Goal: Information Seeking & Learning: Learn about a topic

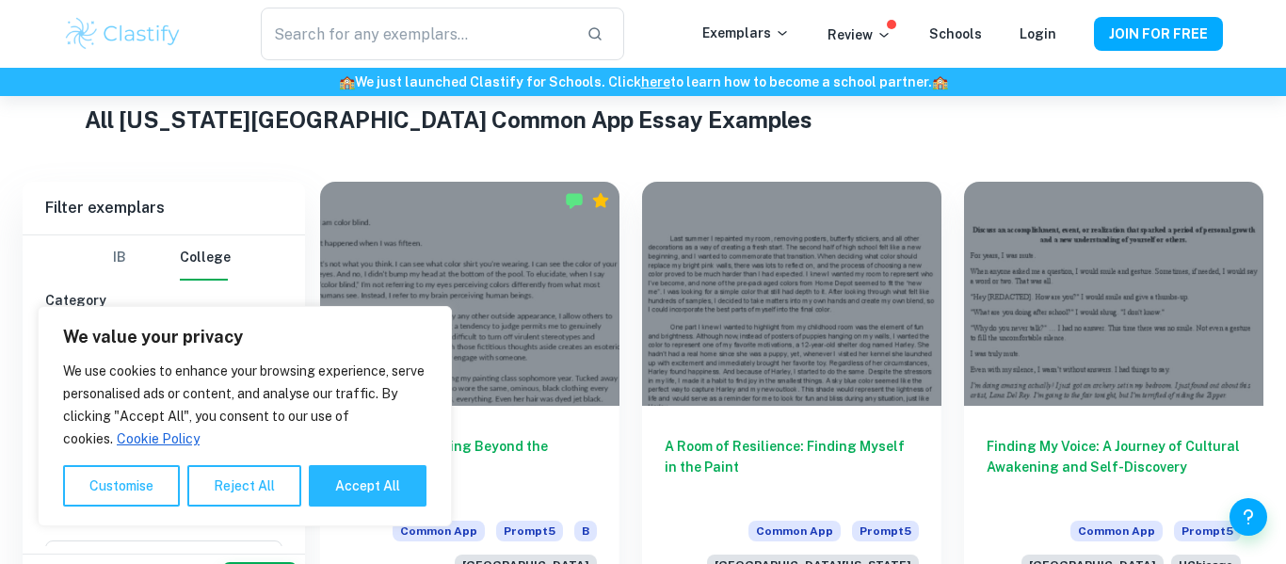
scroll to position [527, 0]
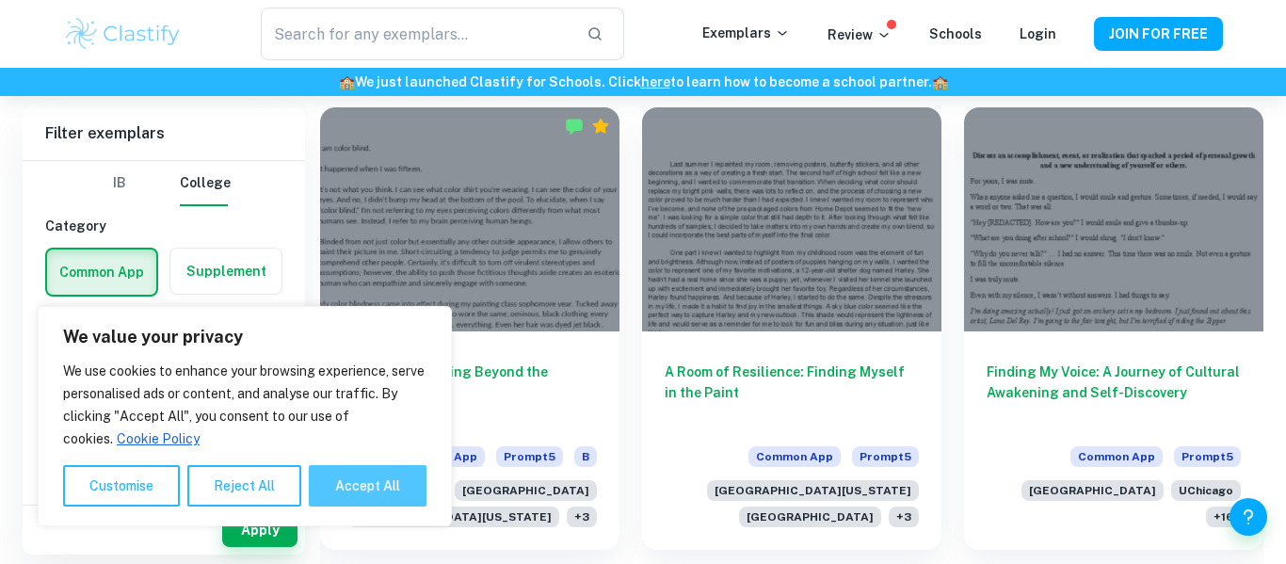
click at [397, 494] on button "Accept All" at bounding box center [368, 485] width 118 height 41
checkbox input "true"
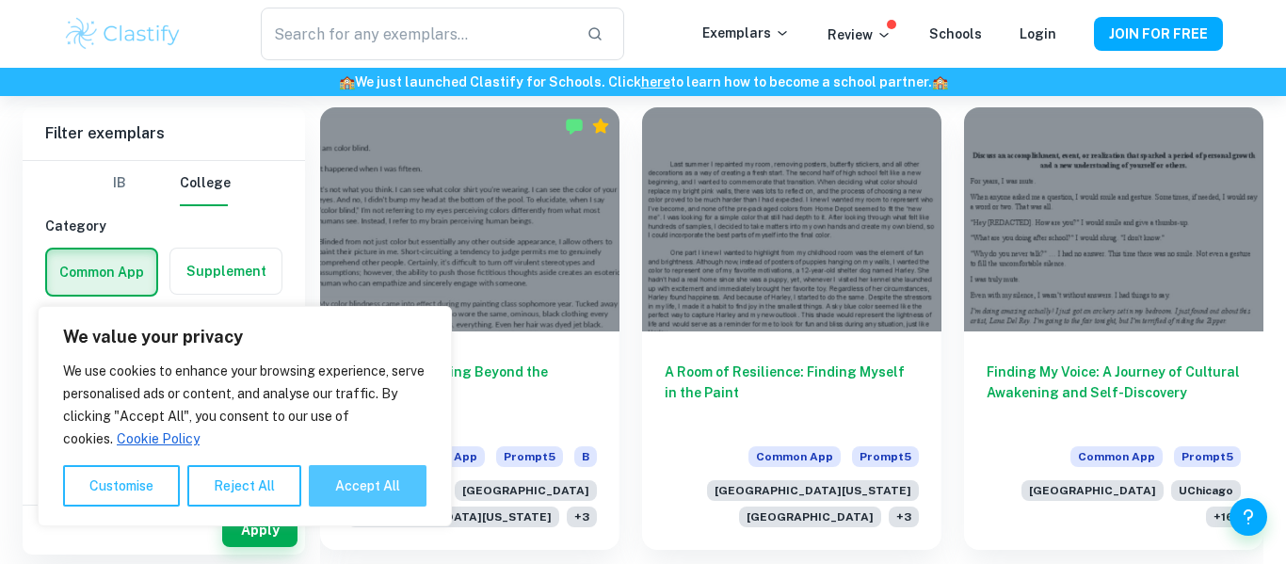
checkbox input "true"
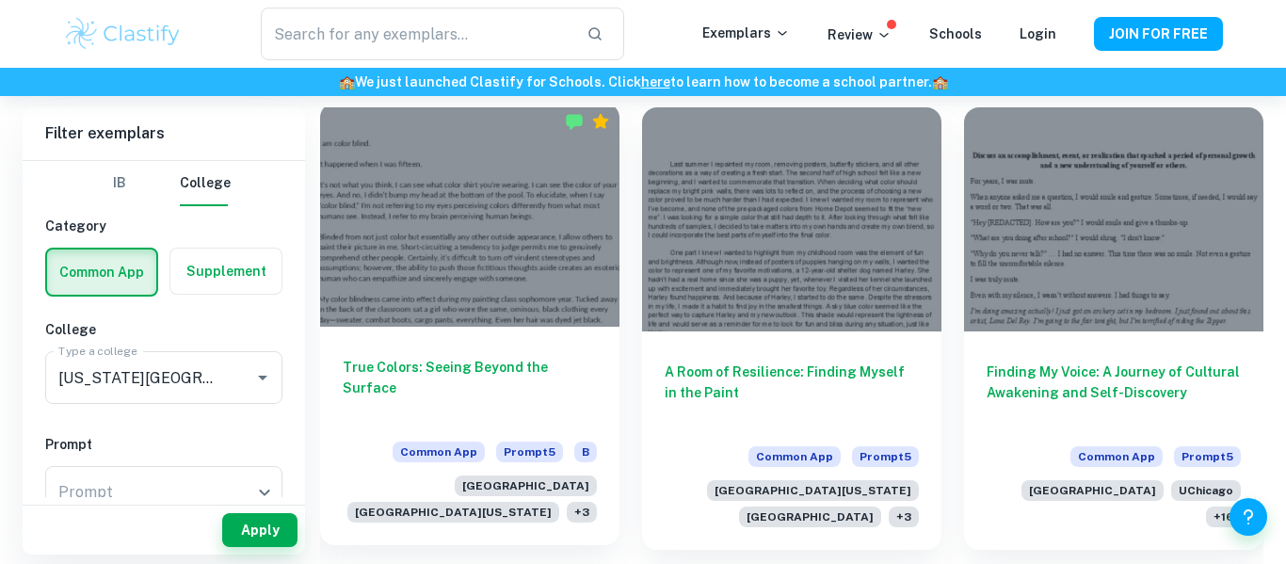
click at [435, 206] on div at bounding box center [469, 215] width 299 height 224
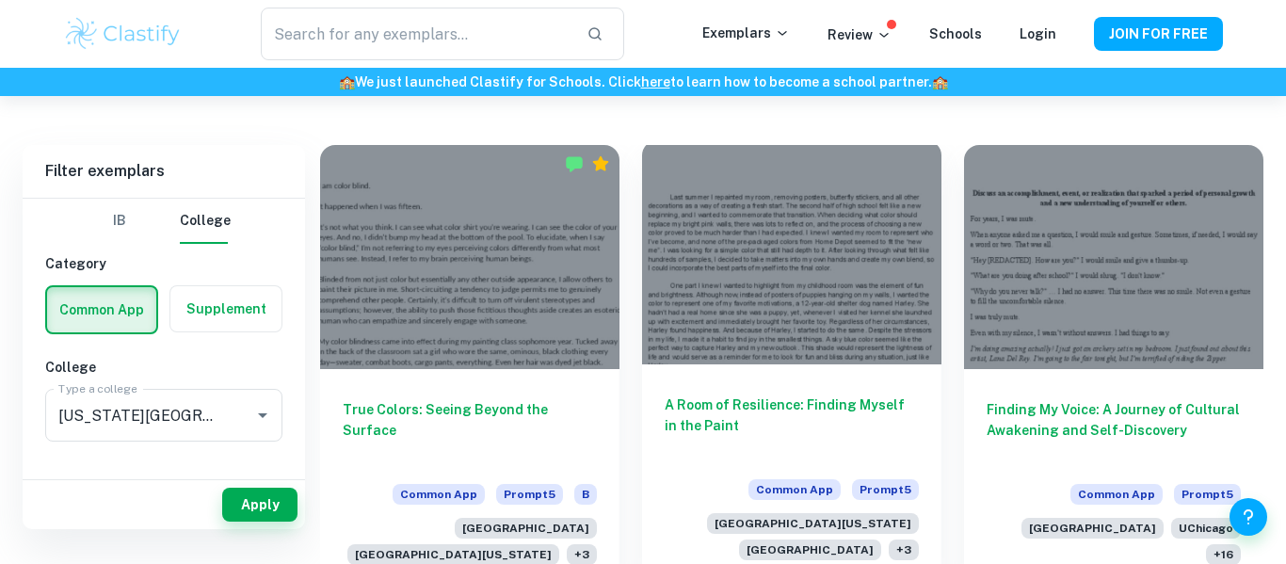
scroll to position [452, 0]
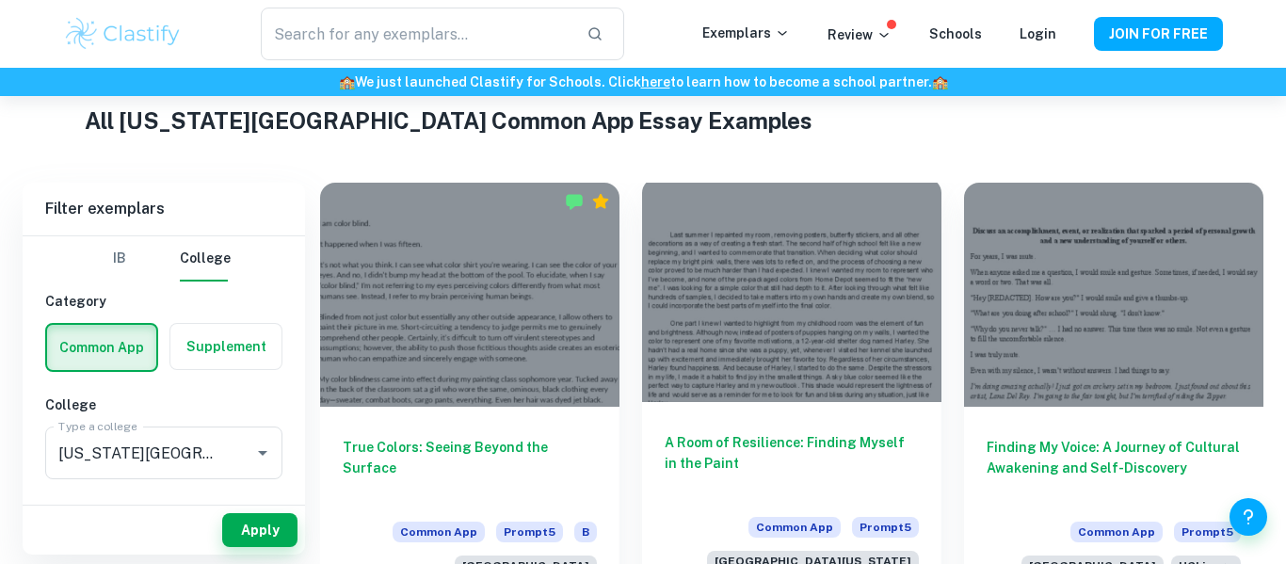
click at [874, 196] on div at bounding box center [791, 290] width 299 height 224
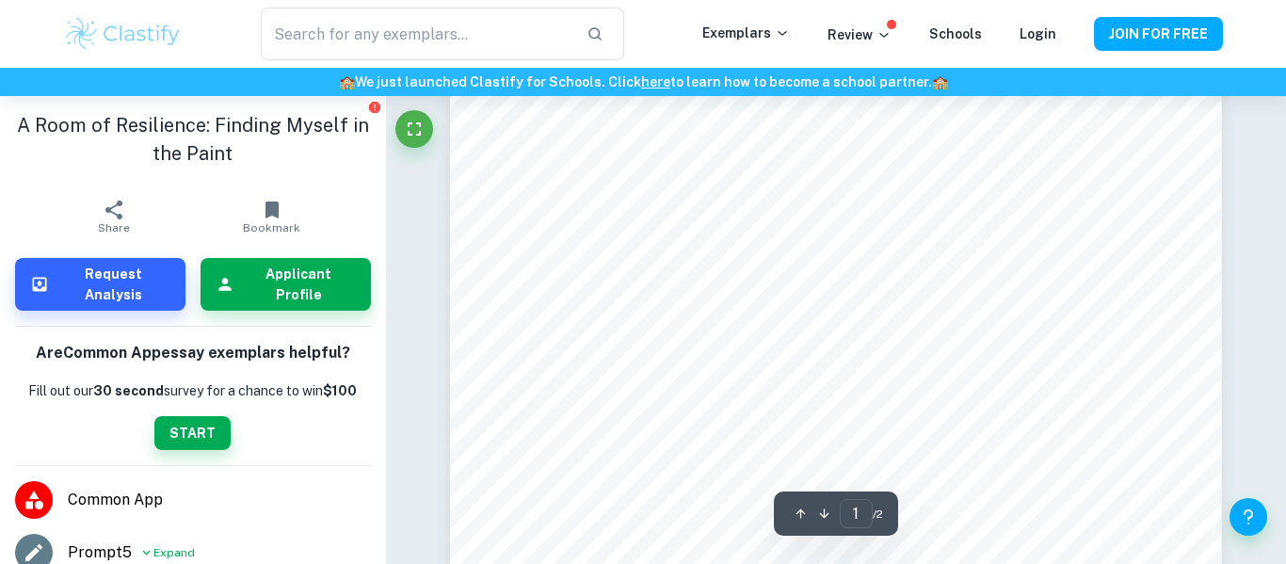
scroll to position [38, 0]
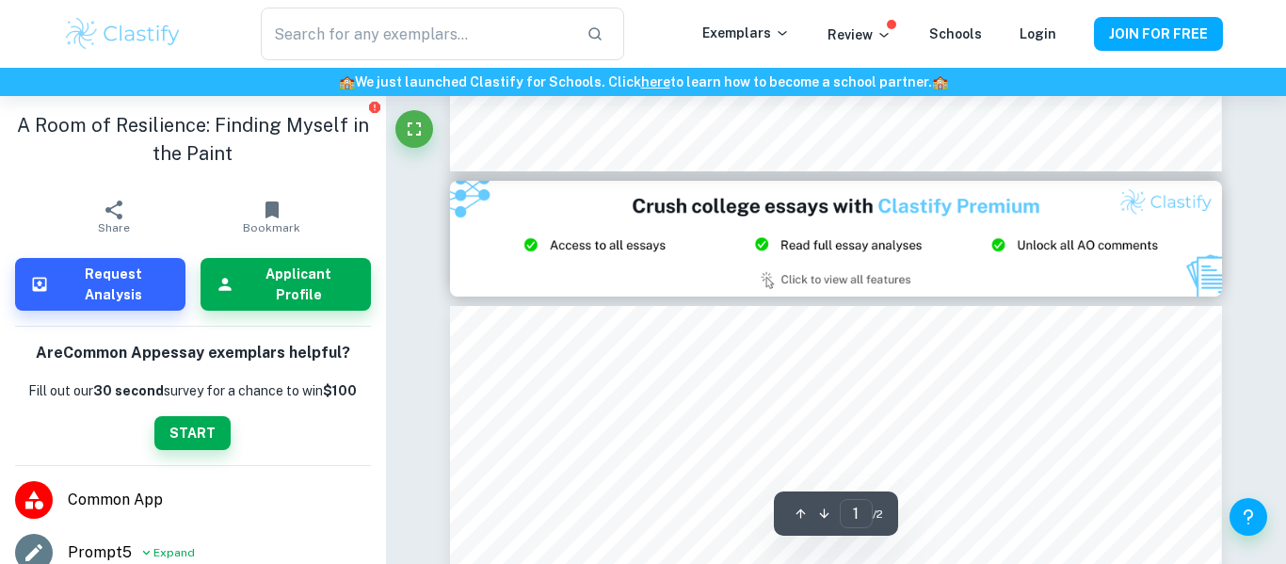
type input "2"
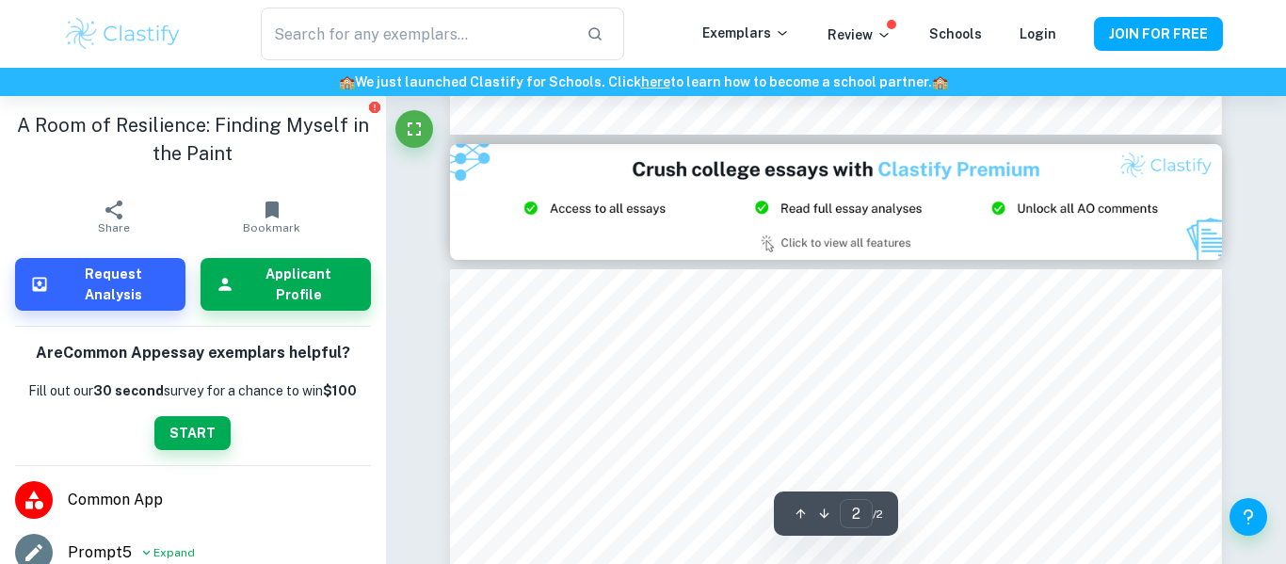
scroll to position [979, 0]
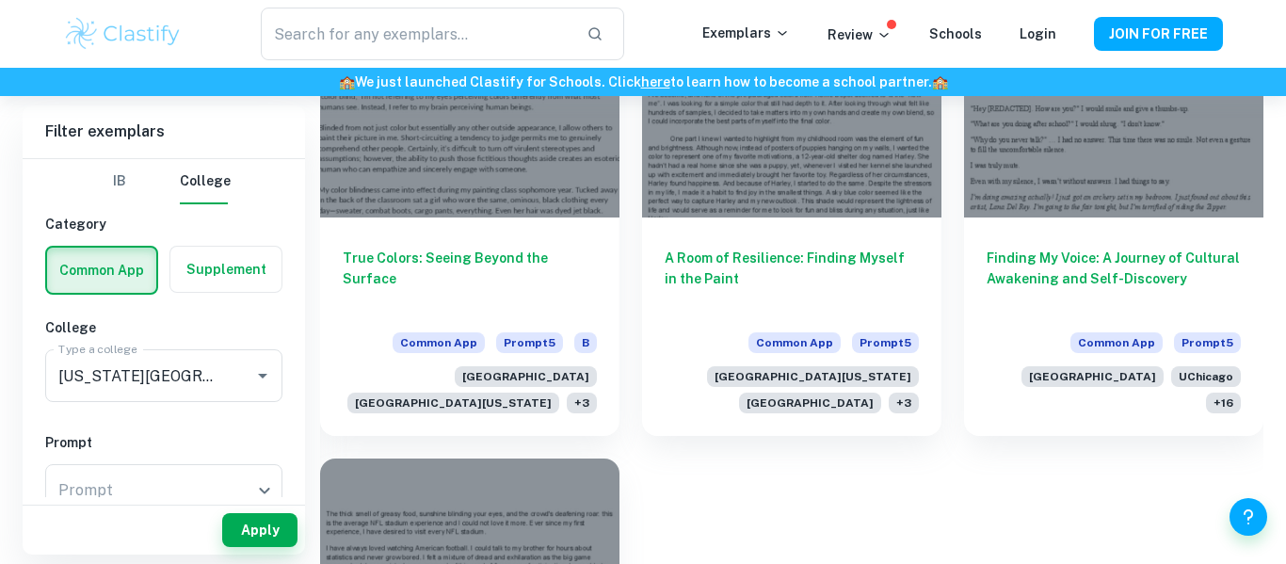
scroll to position [602, 0]
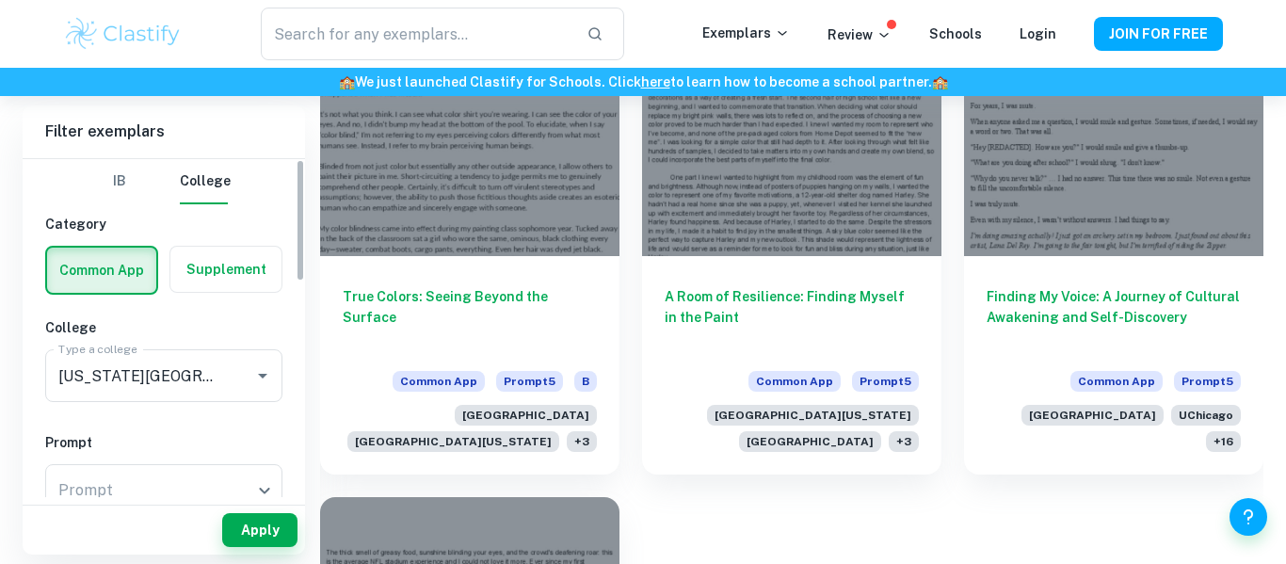
click at [96, 280] on label "button" at bounding box center [101, 270] width 109 height 45
click at [0, 0] on input "radio" at bounding box center [0, 0] width 0 height 0
click at [189, 377] on input "[US_STATE][GEOGRAPHIC_DATA]" at bounding box center [138, 376] width 168 height 36
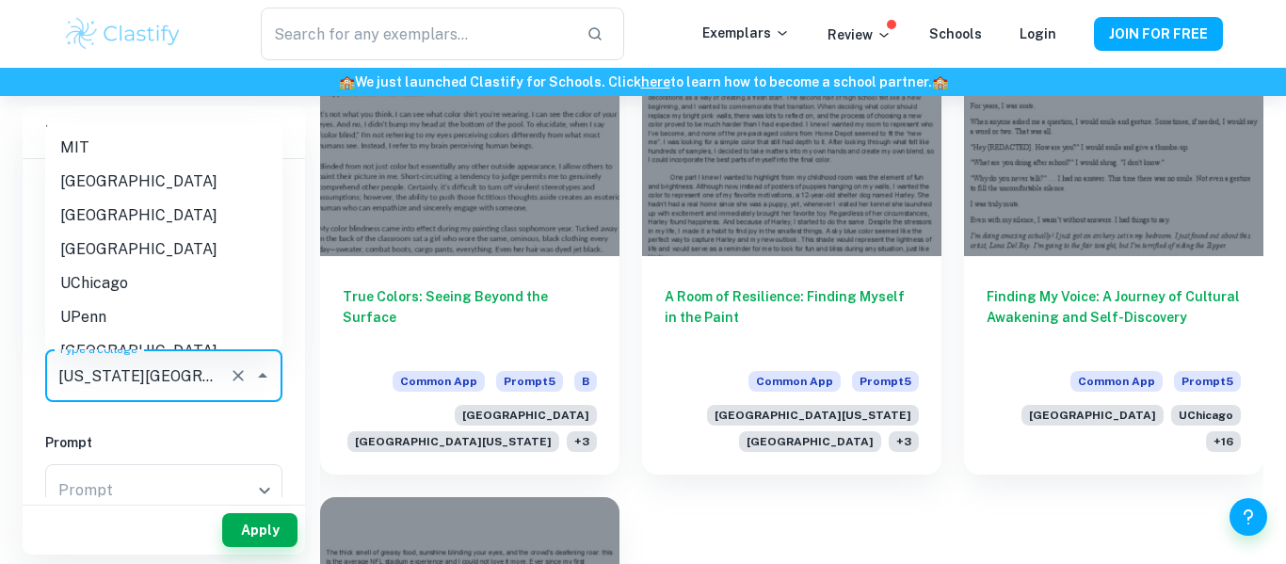
scroll to position [2458, 0]
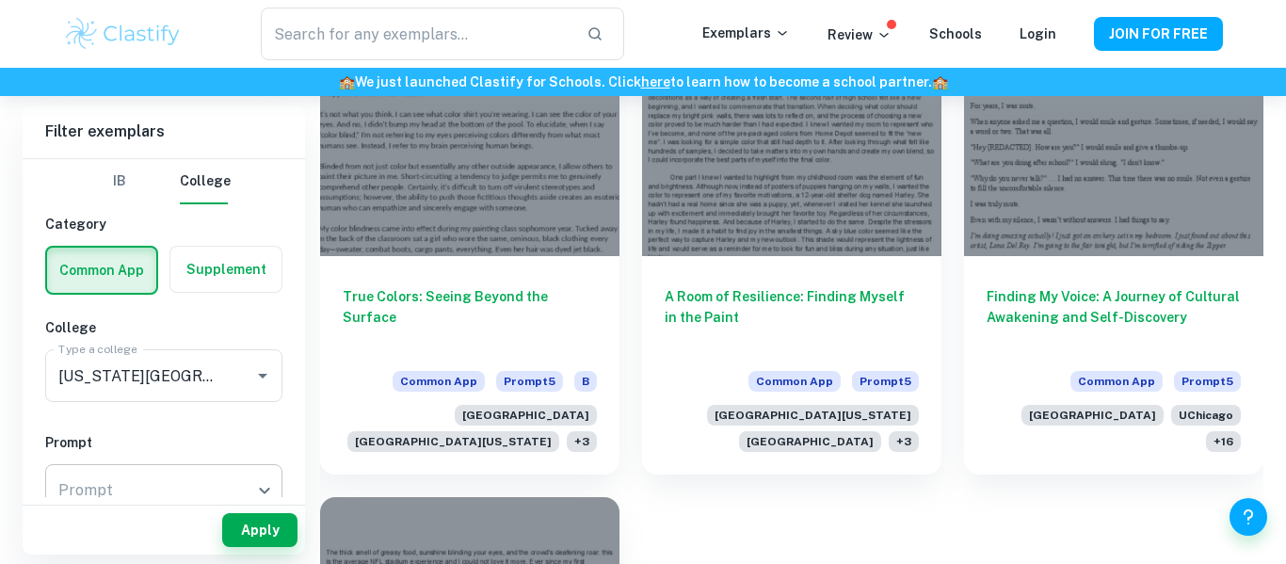
click at [229, 469] on div "​ Prompt" at bounding box center [163, 490] width 237 height 53
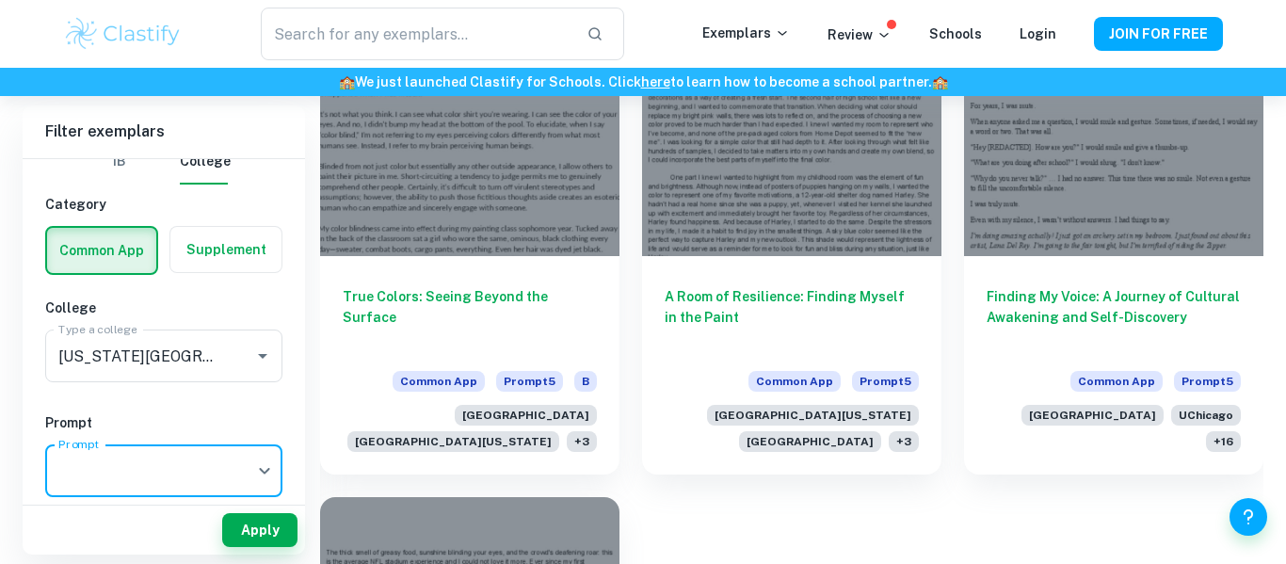
click at [126, 170] on button "IB" at bounding box center [119, 161] width 45 height 45
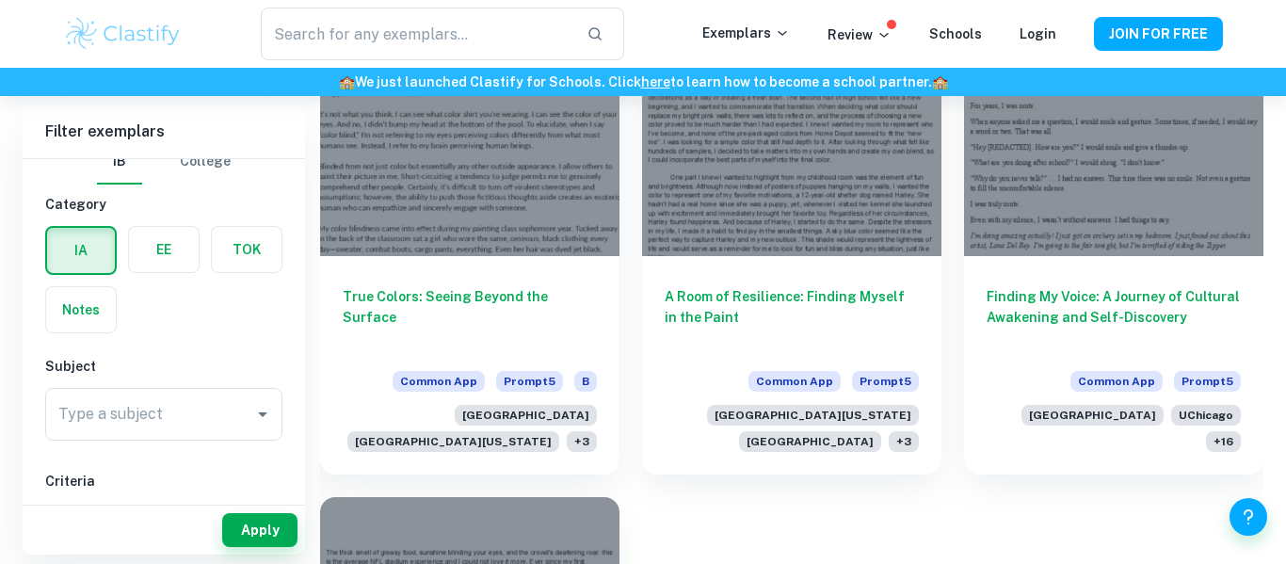
click at [198, 145] on h6 "Filter exemplars" at bounding box center [164, 131] width 282 height 53
click at [206, 160] on button "College" at bounding box center [205, 161] width 51 height 45
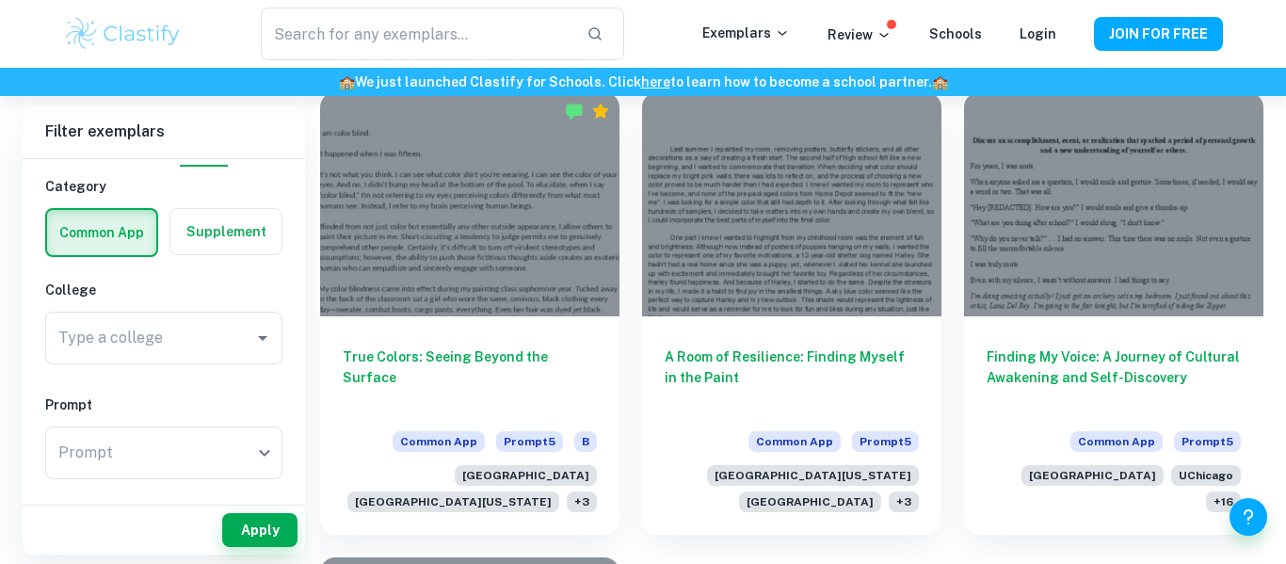
scroll to position [530, 0]
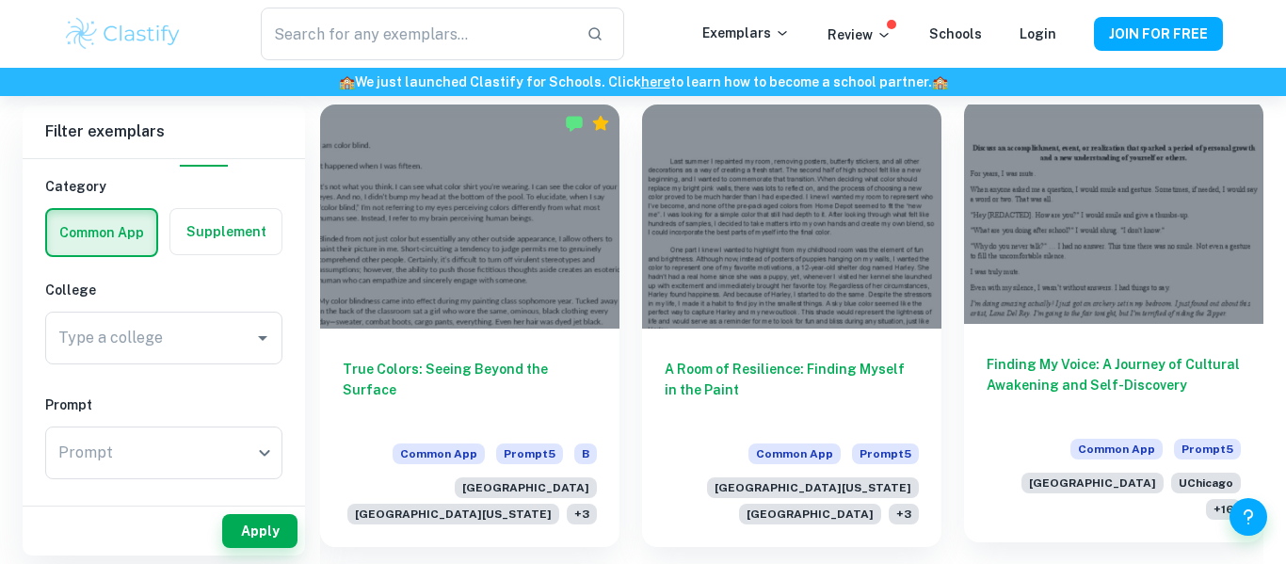
click at [1098, 299] on div at bounding box center [1113, 212] width 299 height 224
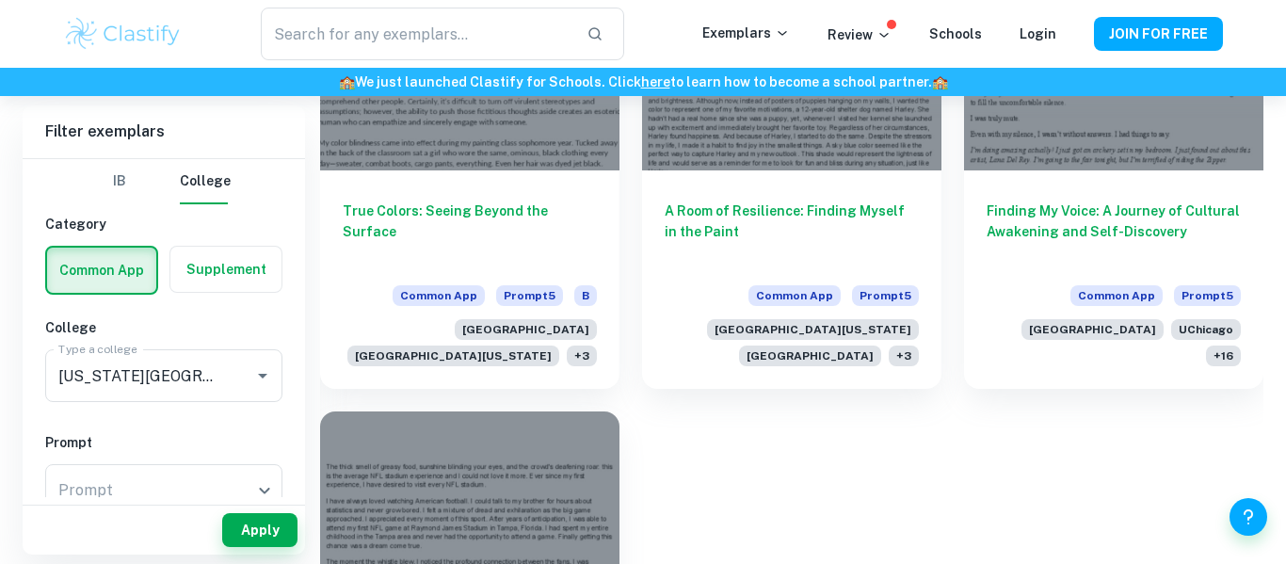
scroll to position [817, 0]
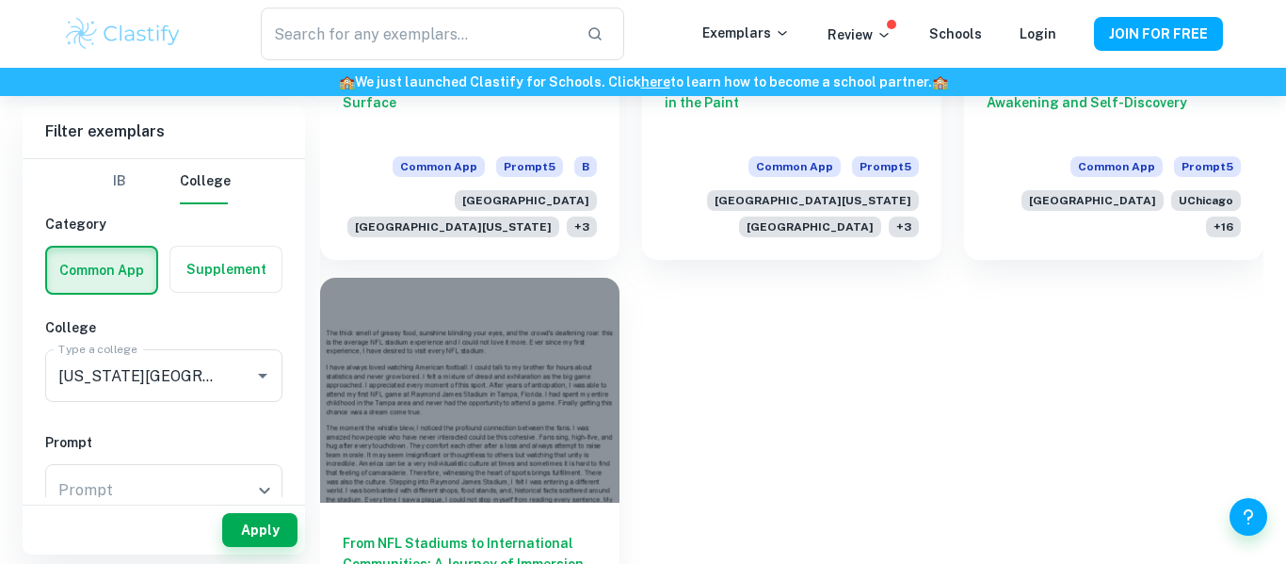
click at [560, 381] on div at bounding box center [469, 390] width 299 height 224
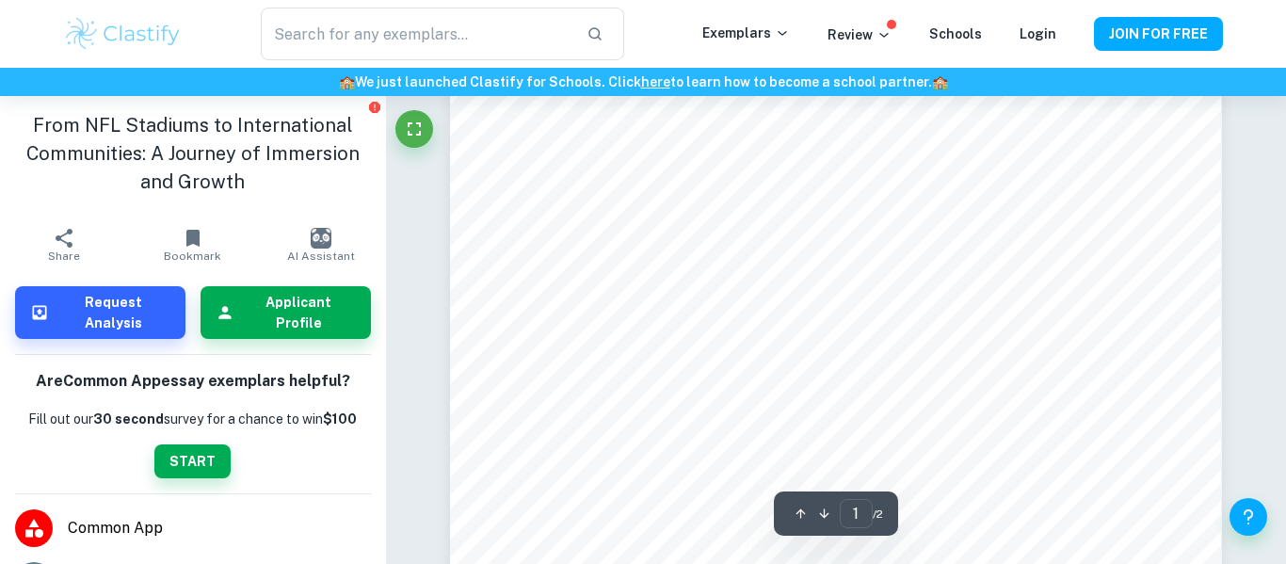
scroll to position [38, 0]
